Goal: Check status: Check status

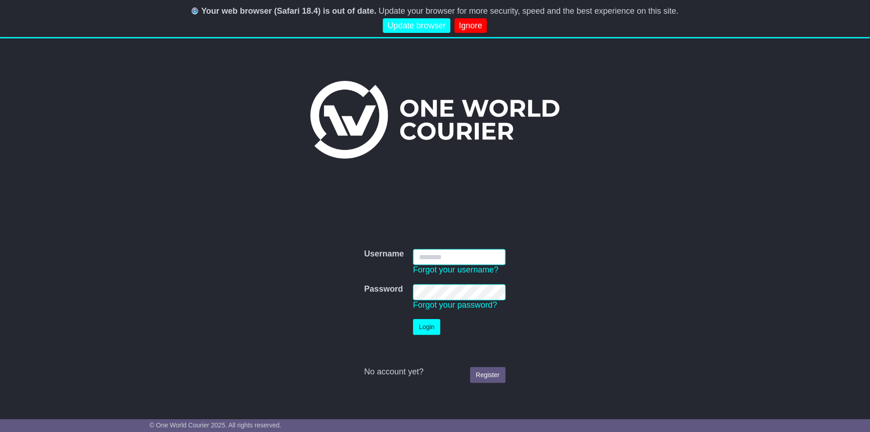
click at [448, 258] on input "Username" at bounding box center [459, 257] width 93 height 16
type input "**********"
click at [427, 329] on button "Login" at bounding box center [426, 327] width 27 height 16
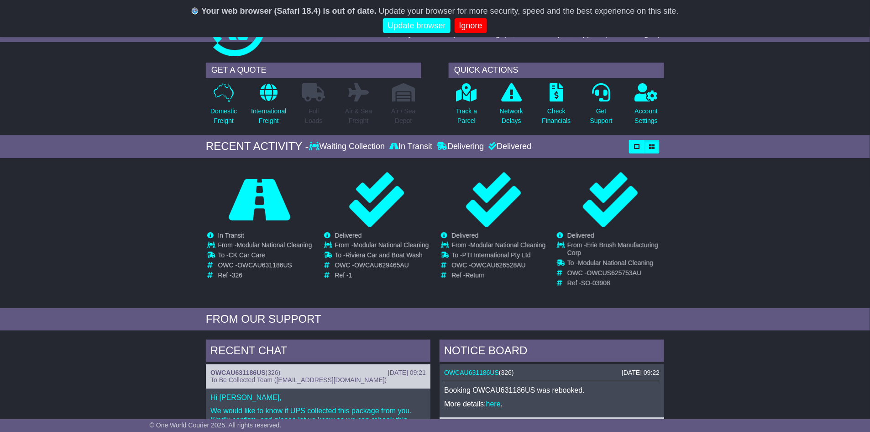
scroll to position [47, 0]
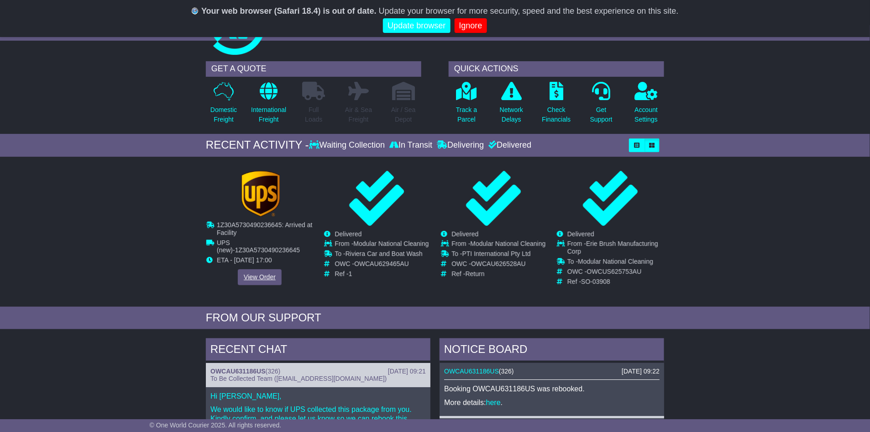
click at [251, 275] on link "View Order" at bounding box center [260, 277] width 44 height 16
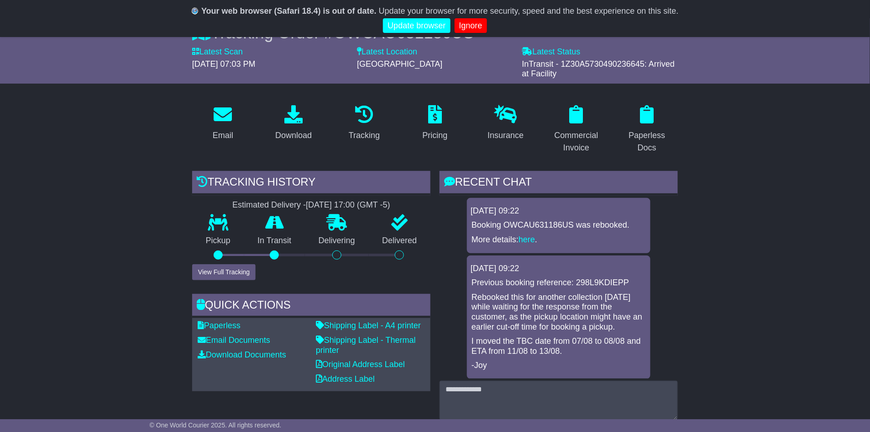
scroll to position [100, 0]
click at [227, 279] on button "View Full Tracking" at bounding box center [223, 271] width 63 height 16
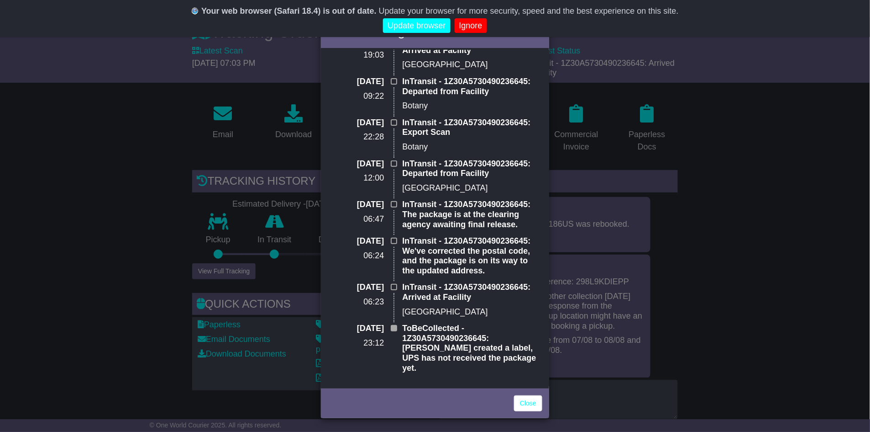
scroll to position [52, 0]
click at [93, 261] on div "Full Tracking × InTransit Estimated Delivery: 13 Aug (Wed) 09 Aug 2025 19:03 In…" at bounding box center [435, 216] width 870 height 432
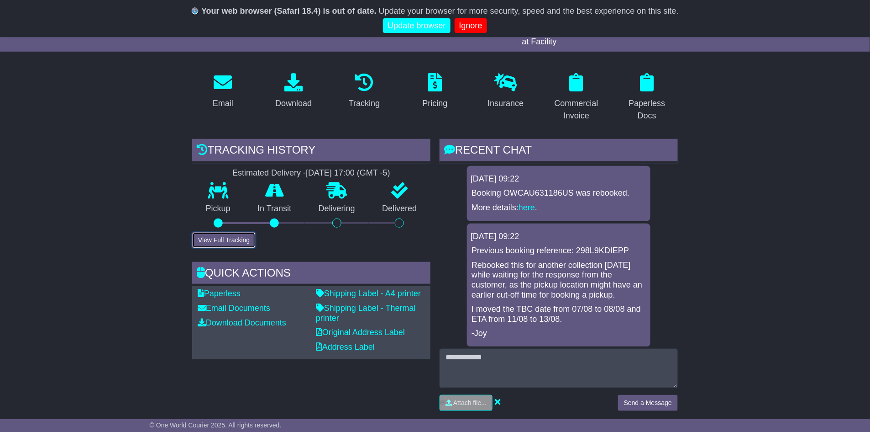
scroll to position [132, 0]
click at [208, 240] on button "View Full Tracking" at bounding box center [223, 240] width 63 height 16
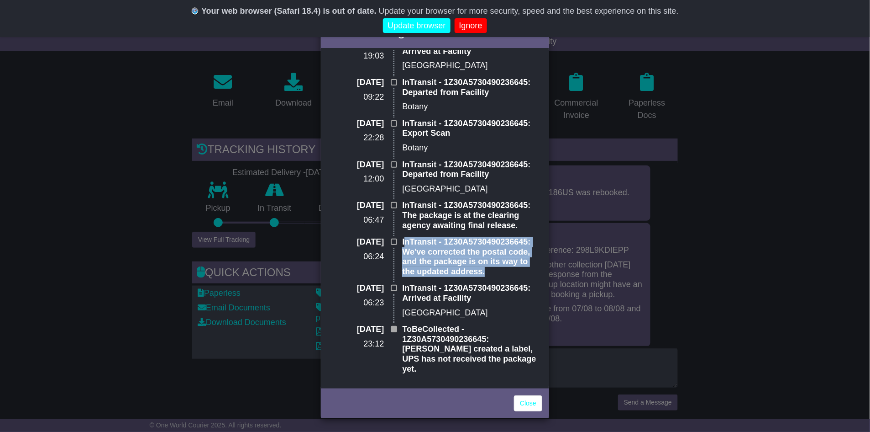
drag, startPoint x: 404, startPoint y: 253, endPoint x: 492, endPoint y: 279, distance: 92.3
click at [492, 276] on p "InTransit - 1Z30A5730490236645: We've corrected the postal code, and the packag…" at bounding box center [472, 256] width 140 height 39
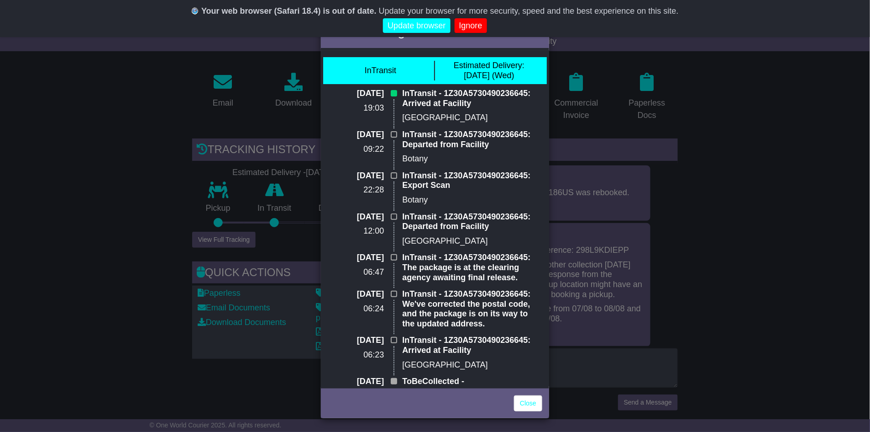
scroll to position [0, 0]
drag, startPoint x: 399, startPoint y: 95, endPoint x: 475, endPoint y: 117, distance: 79.4
click at [475, 118] on div "InTransit - 1Z30A5730490236645: Arrived at Facility Shenzhen" at bounding box center [472, 109] width 149 height 41
click at [475, 117] on p "Shenzhen" at bounding box center [472, 118] width 140 height 10
click at [467, 27] on link "Ignore" at bounding box center [471, 25] width 32 height 15
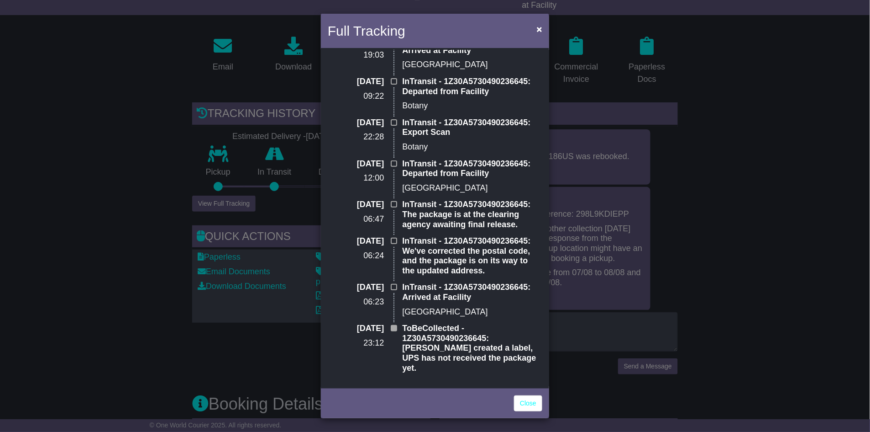
scroll to position [52, 0]
drag, startPoint x: 333, startPoint y: 248, endPoint x: 370, endPoint y: 250, distance: 36.6
click at [370, 247] on p "08 Aug 2025" at bounding box center [356, 242] width 56 height 10
drag, startPoint x: 360, startPoint y: 352, endPoint x: 388, endPoint y: 353, distance: 27.9
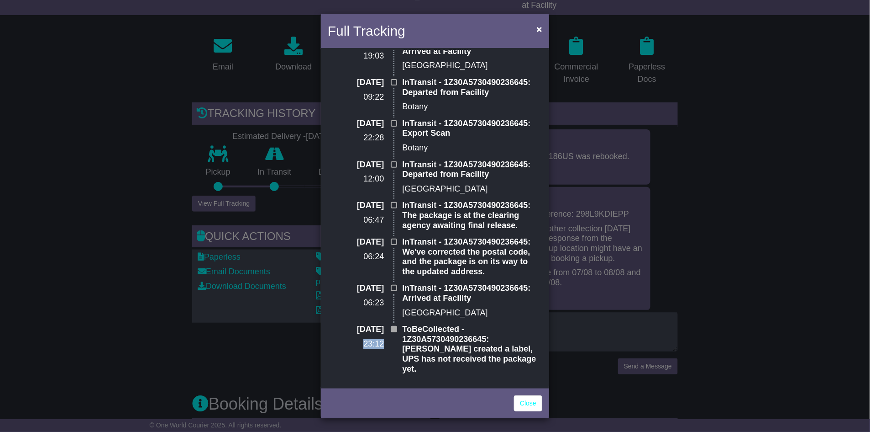
click at [387, 353] on div "06 Aug 2025 23:12" at bounding box center [360, 352] width 74 height 56
click at [388, 353] on div "06 Aug 2025 23:12" at bounding box center [360, 352] width 74 height 56
click at [540, 32] on span "×" at bounding box center [539, 29] width 5 height 11
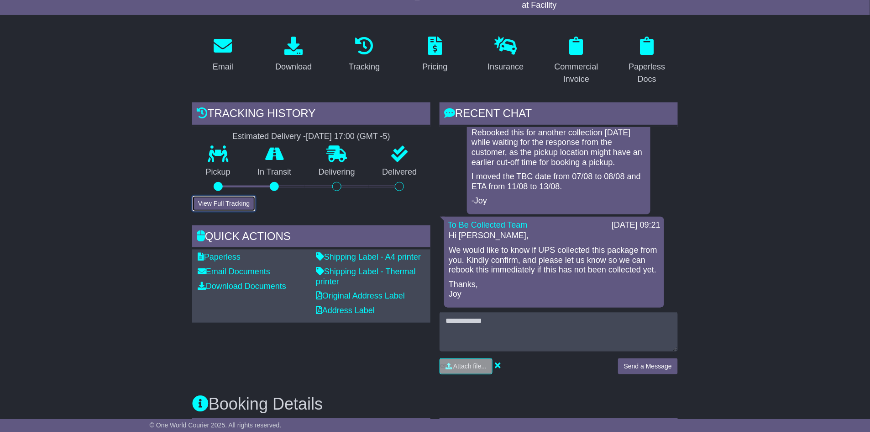
scroll to position [100, 0]
